Goal: Navigation & Orientation: Find specific page/section

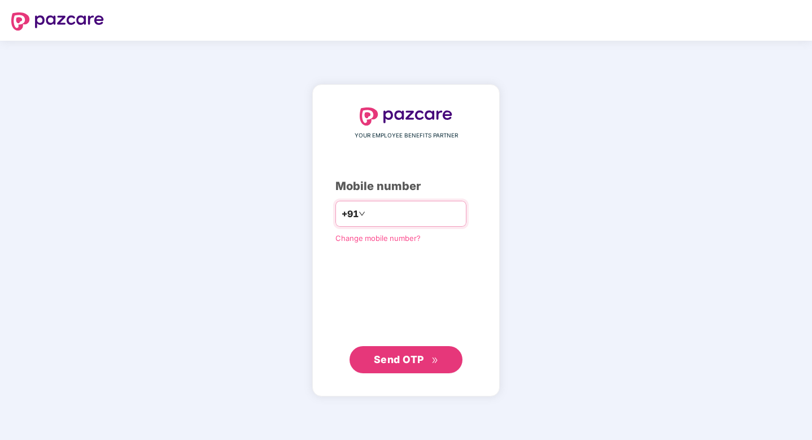
click at [418, 214] on input "number" at bounding box center [414, 214] width 93 height 18
type input "**********"
click at [412, 358] on span "Send OTP" at bounding box center [399, 359] width 50 height 12
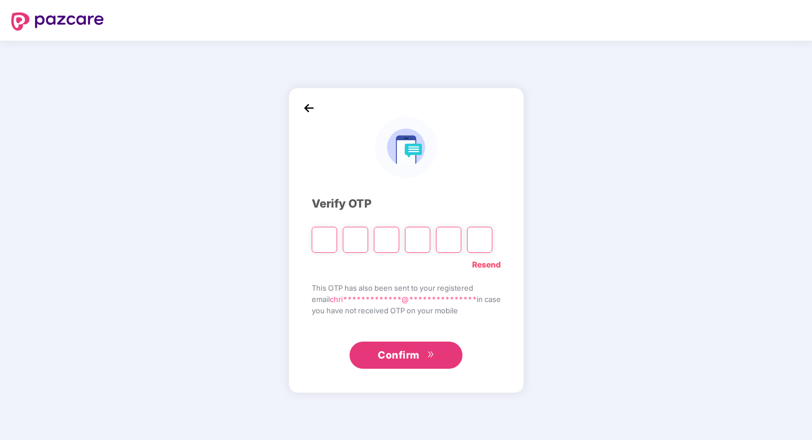
paste input "*"
type input "*"
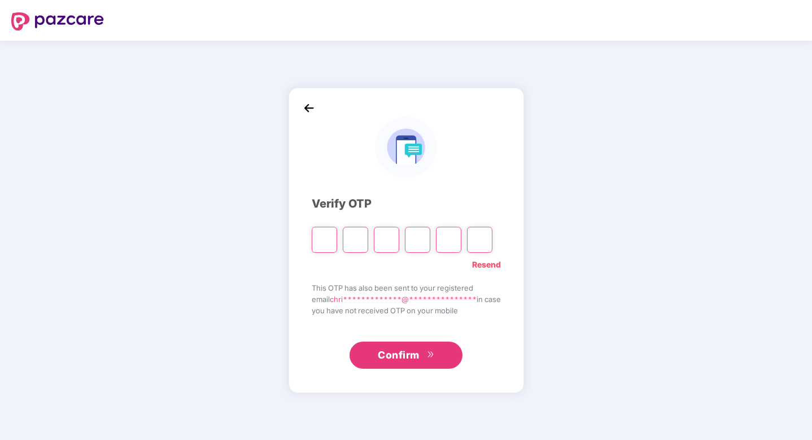
type input "*"
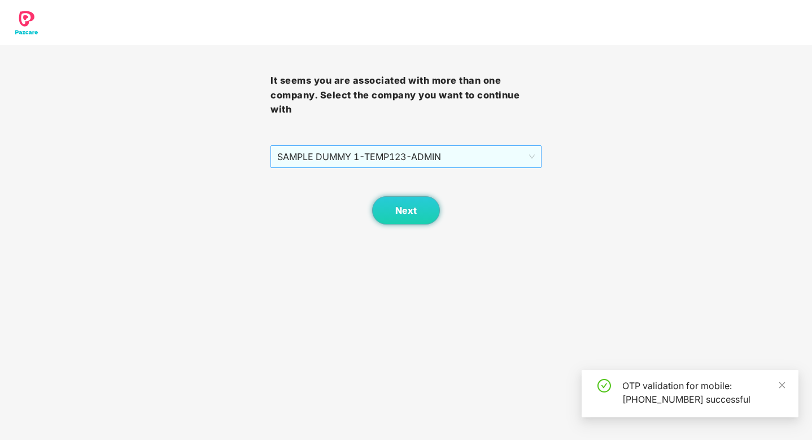
click at [432, 146] on span "SAMPLE DUMMY 1 - TEMP123 - ADMIN" at bounding box center [405, 156] width 257 height 21
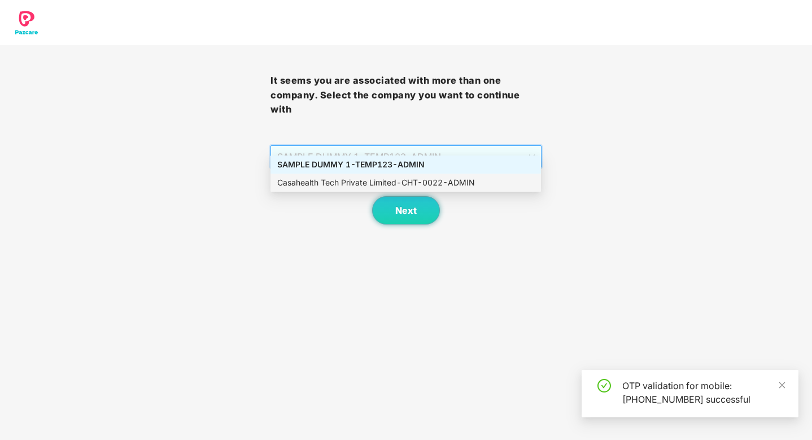
click at [424, 187] on div "Casahealth Tech Private Limited - CHT-0022 - ADMIN" at bounding box center [405, 182] width 257 height 12
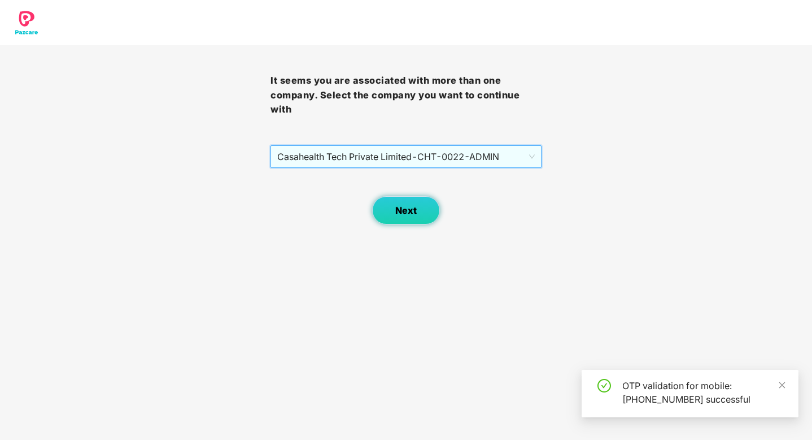
click at [409, 205] on span "Next" at bounding box center [405, 210] width 21 height 11
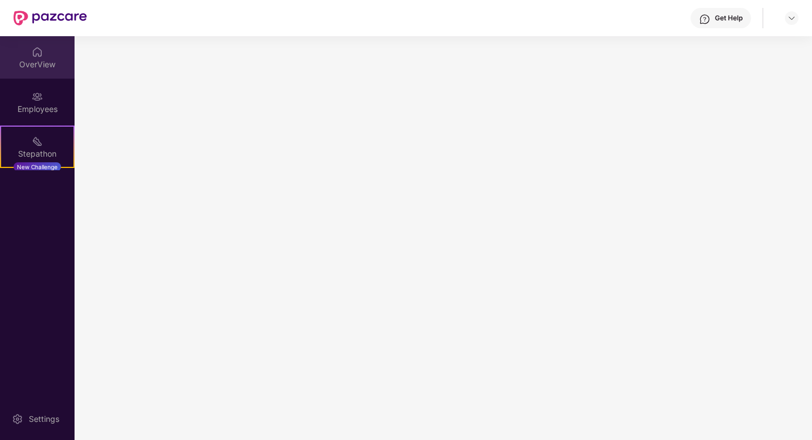
click at [44, 57] on div "OverView" at bounding box center [37, 57] width 75 height 42
click at [42, 63] on div "OverView" at bounding box center [37, 64] width 75 height 11
click at [36, 56] on img at bounding box center [37, 51] width 11 height 11
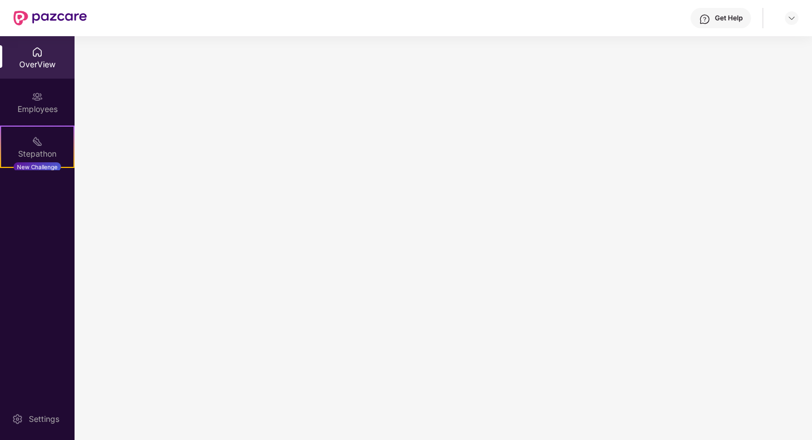
click at [36, 56] on img at bounding box center [37, 51] width 11 height 11
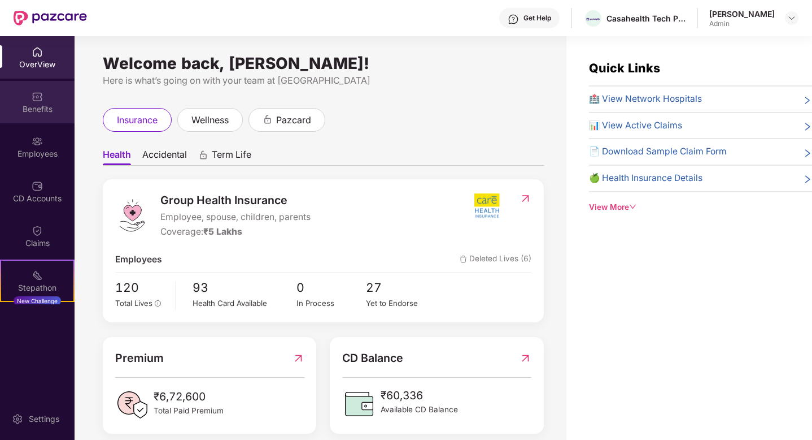
click at [29, 99] on div "Benefits" at bounding box center [37, 102] width 75 height 42
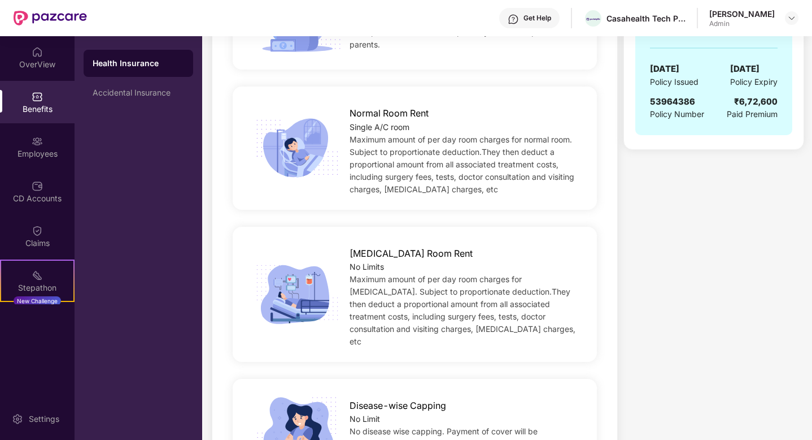
scroll to position [1, 0]
